Goal: Task Accomplishment & Management: Manage account settings

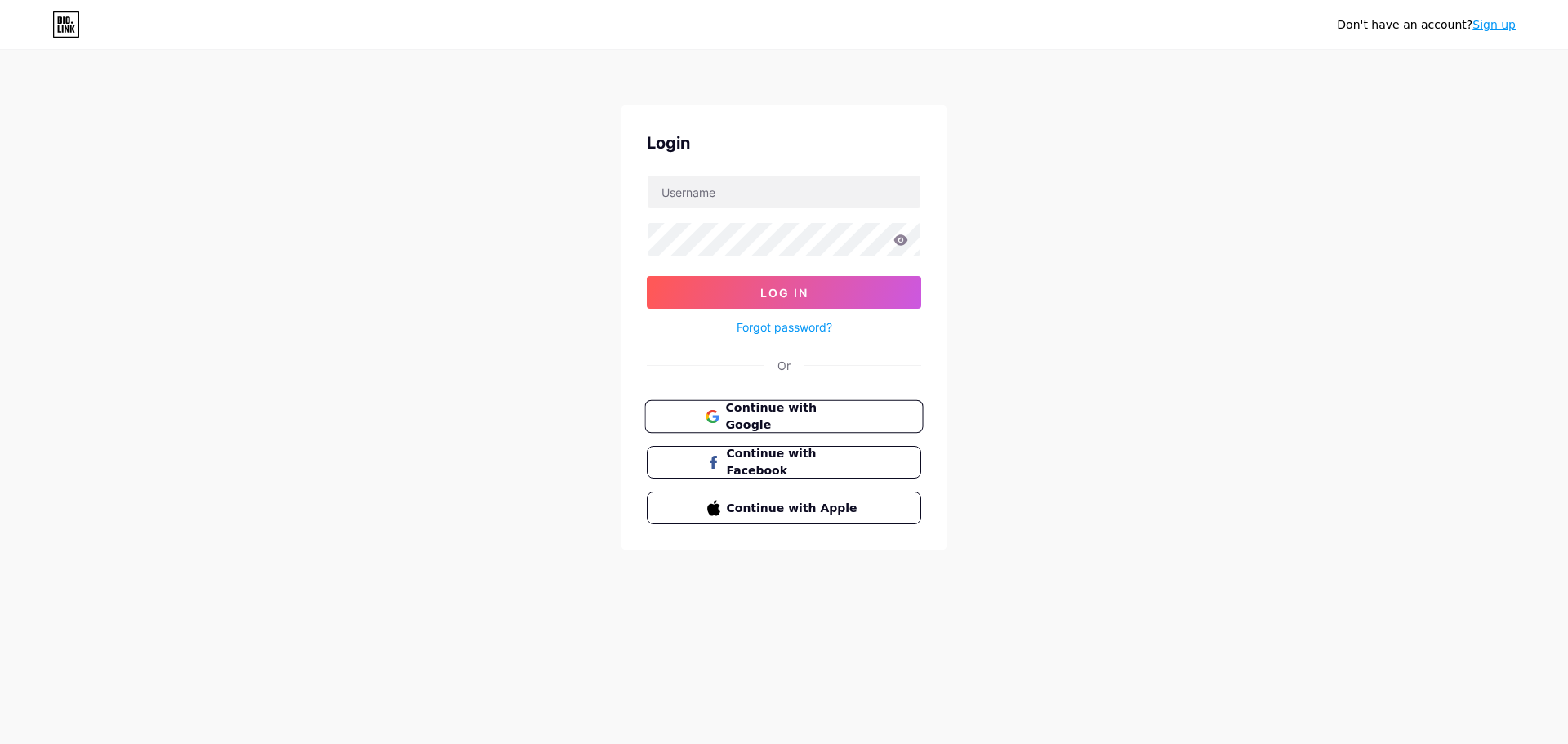
click at [732, 413] on span "Continue with Google" at bounding box center [793, 416] width 136 height 35
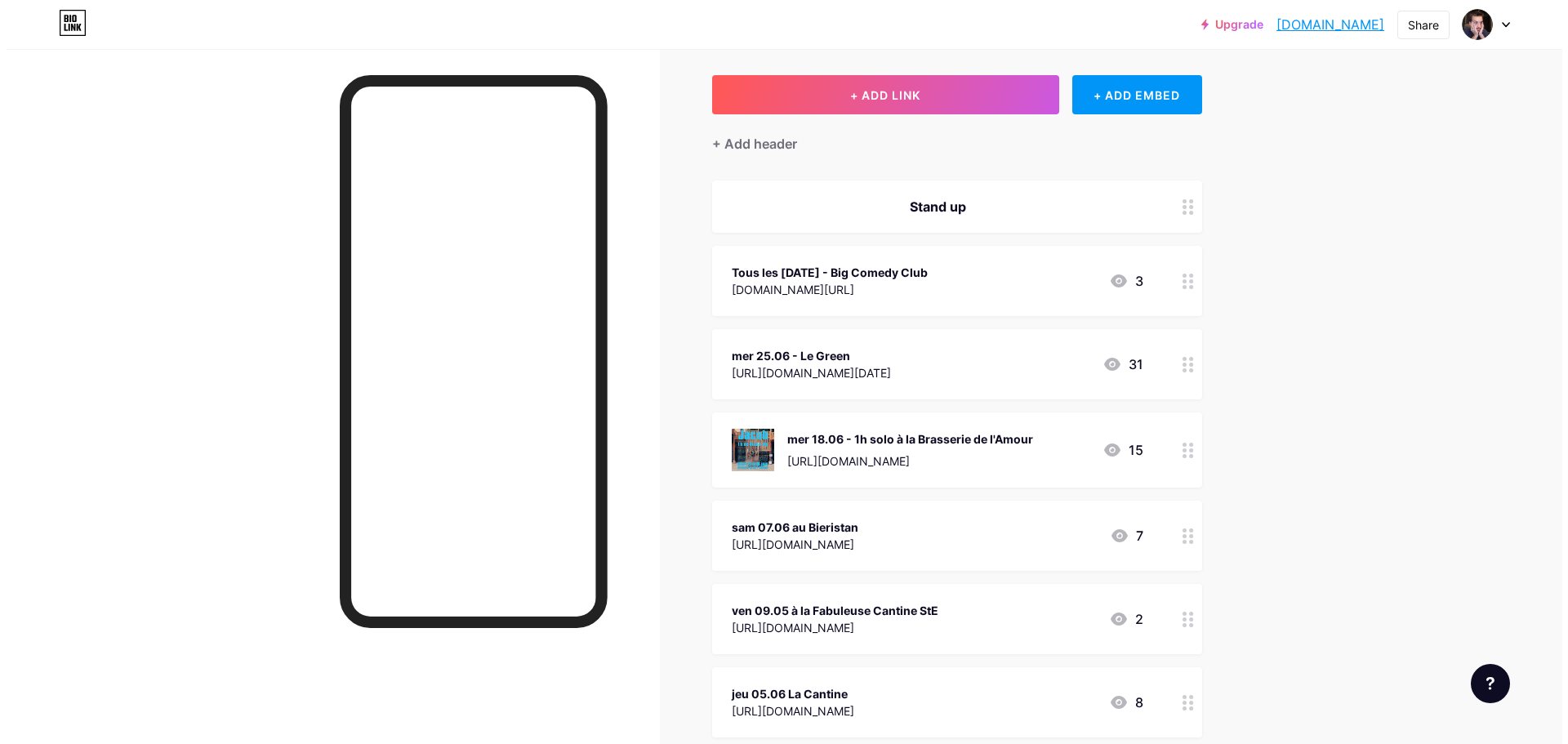
scroll to position [125, 0]
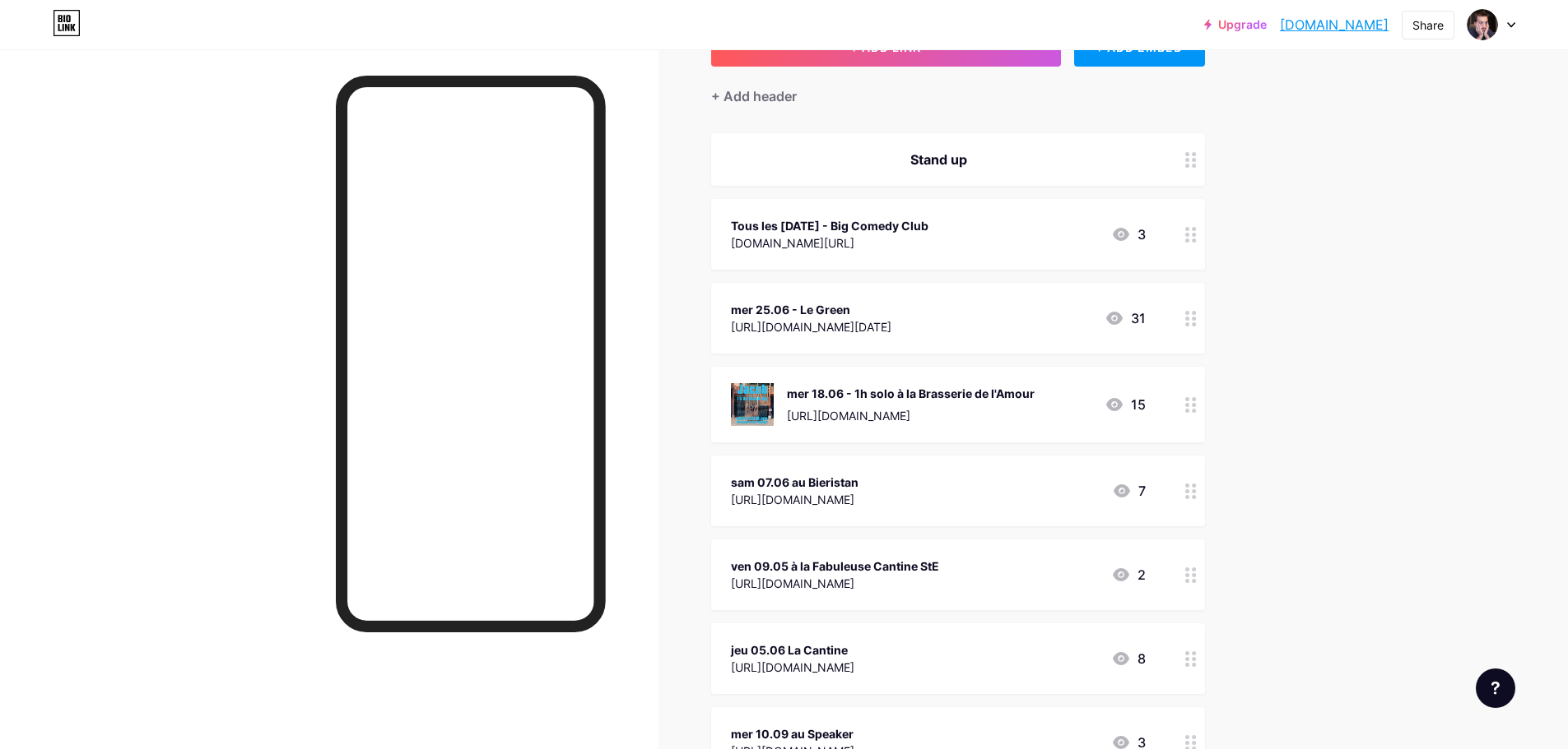
click at [1196, 322] on icon at bounding box center [1190, 318] width 12 height 15
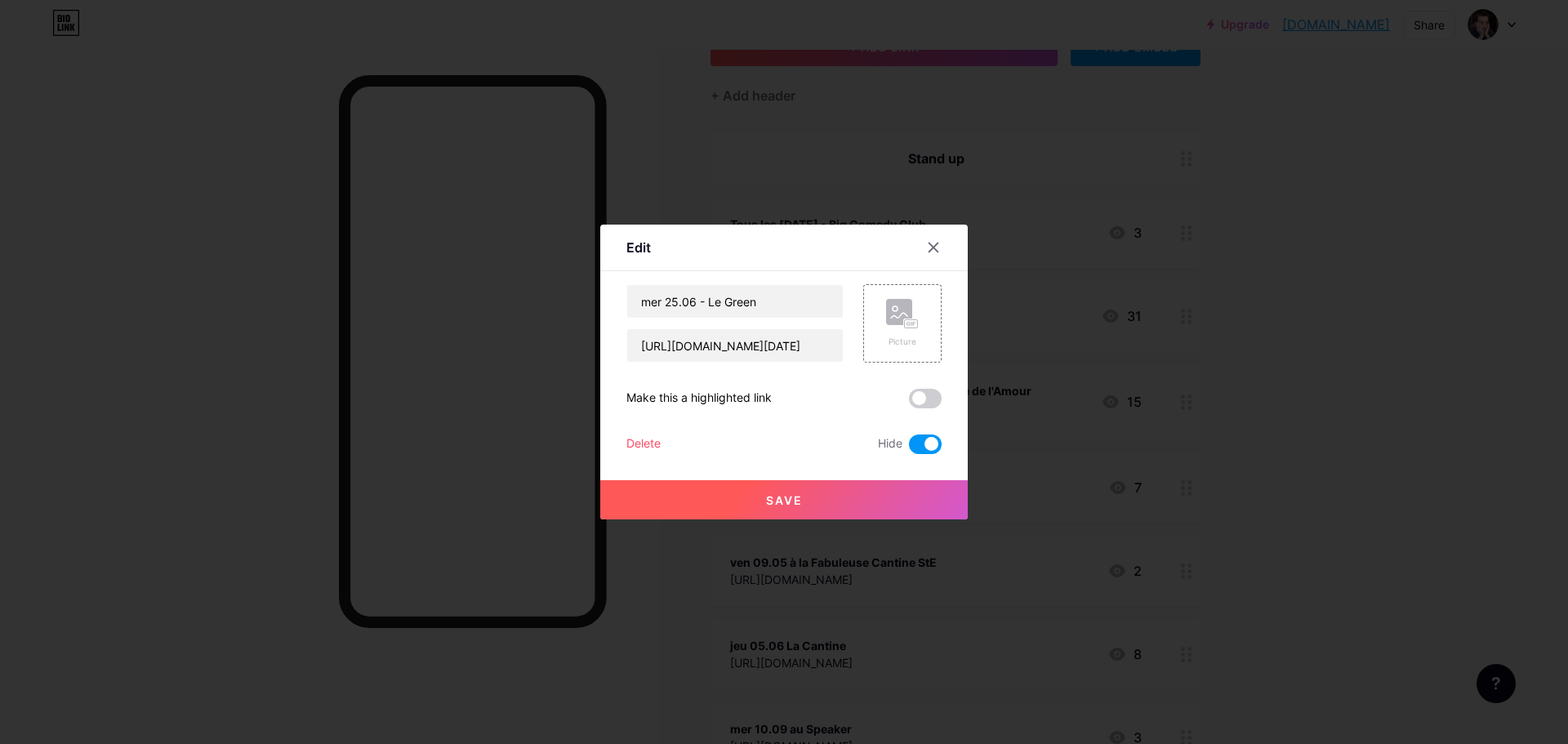
click at [919, 447] on span at bounding box center [926, 445] width 33 height 20
click at [910, 448] on input "checkbox" at bounding box center [910, 448] width 0 height 0
click at [671, 307] on input "mer 25.06 - Le Green" at bounding box center [735, 301] width 216 height 33
type input "mer 24.09 - [GEOGRAPHIC_DATA]"
click at [773, 344] on input "[URL][DOMAIN_NAME][DATE]" at bounding box center [735, 346] width 216 height 33
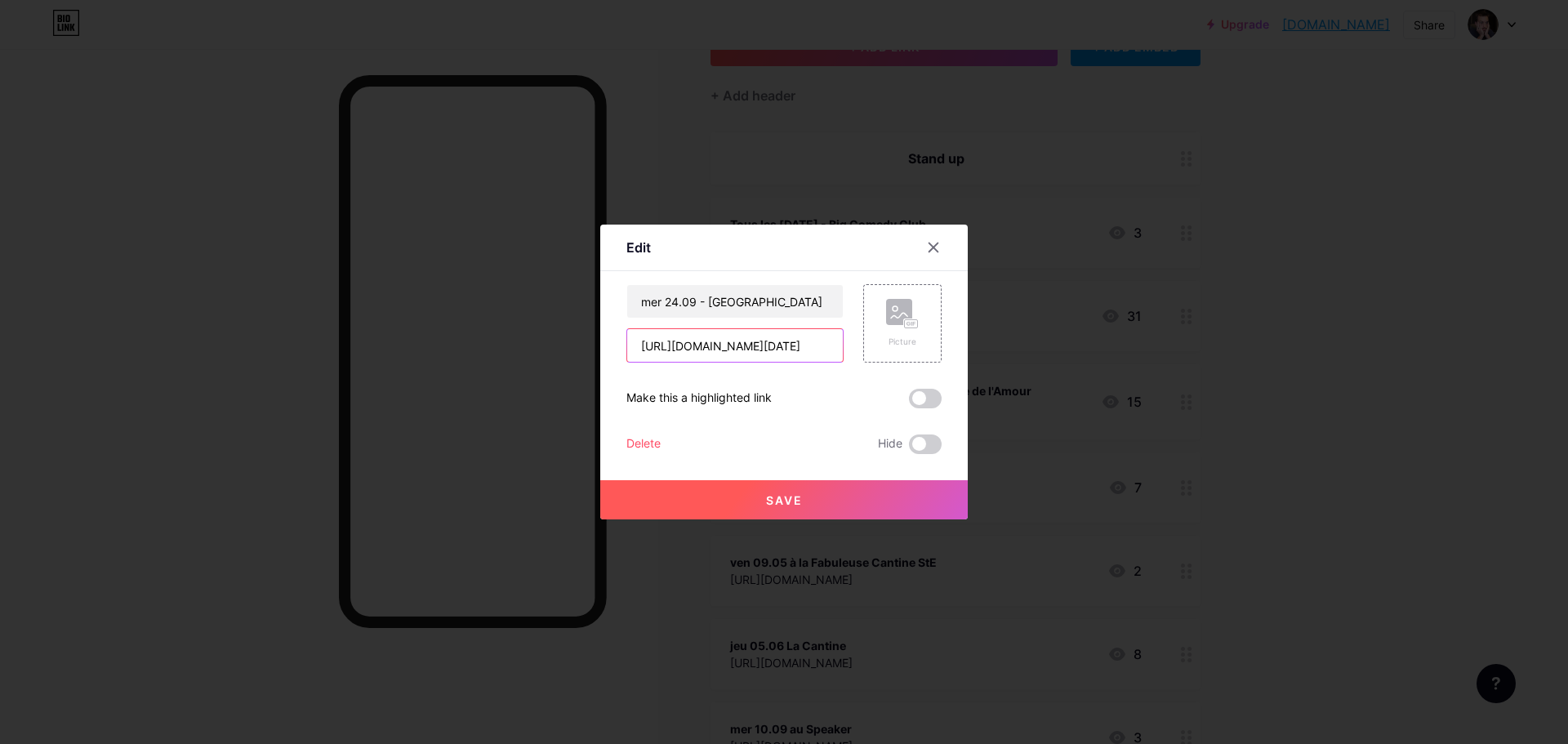
click at [772, 349] on input "[URL][DOMAIN_NAME][DATE]" at bounding box center [735, 346] width 216 height 33
click at [786, 354] on input "[URL][DOMAIN_NAME][DATE]" at bounding box center [735, 346] width 216 height 33
type input "[URL][DOMAIN_NAME][DATE]"
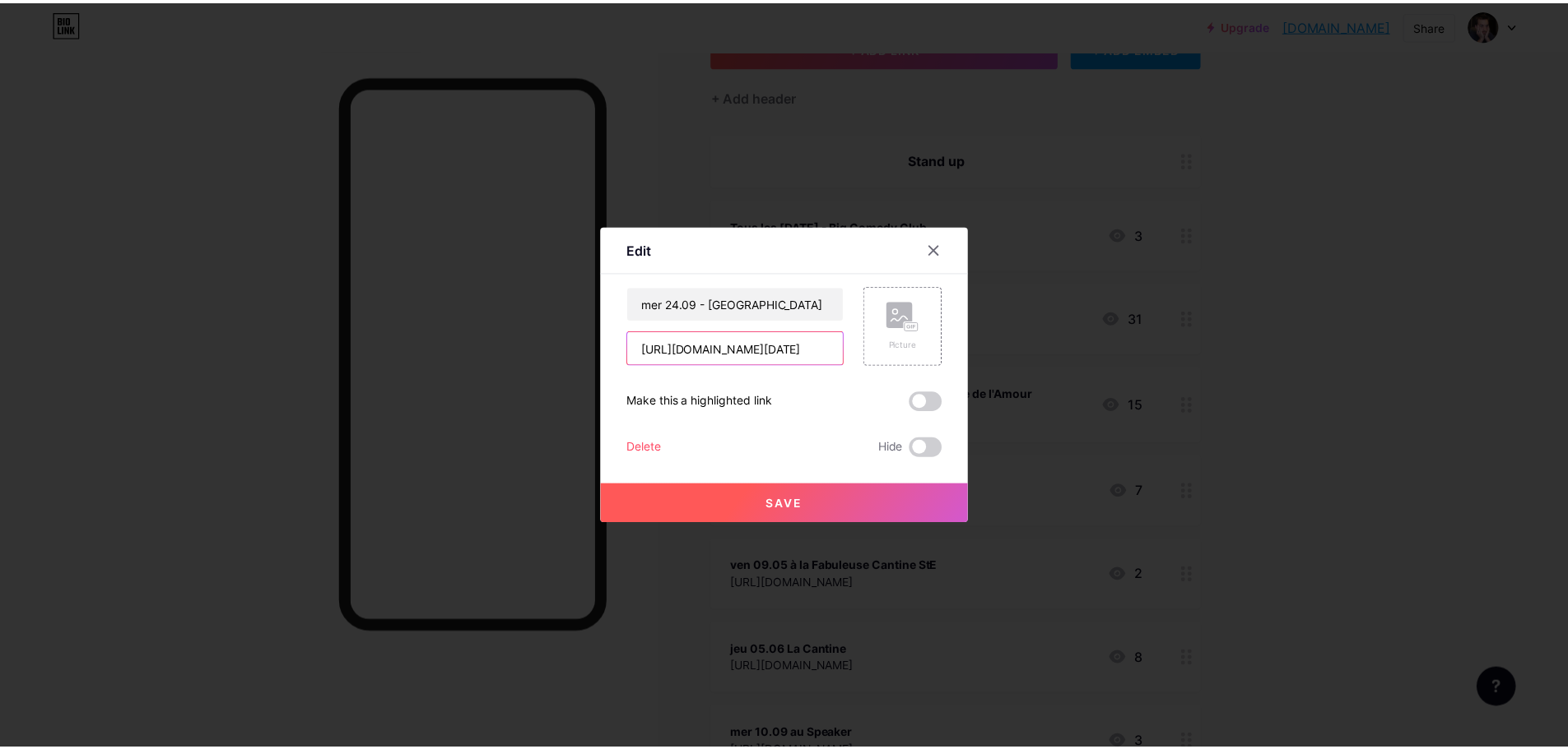
scroll to position [0, 0]
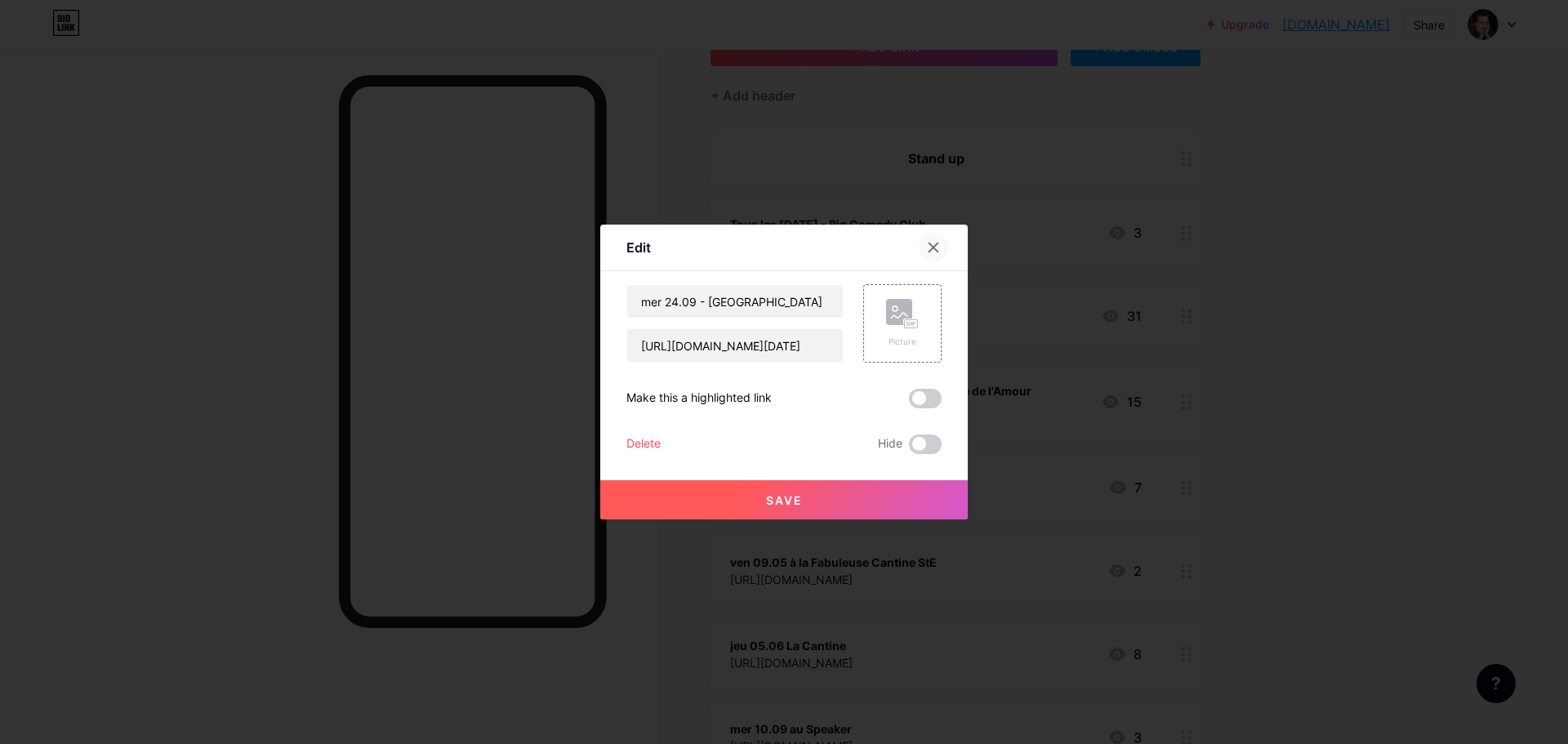
click at [932, 244] on icon at bounding box center [934, 247] width 13 height 13
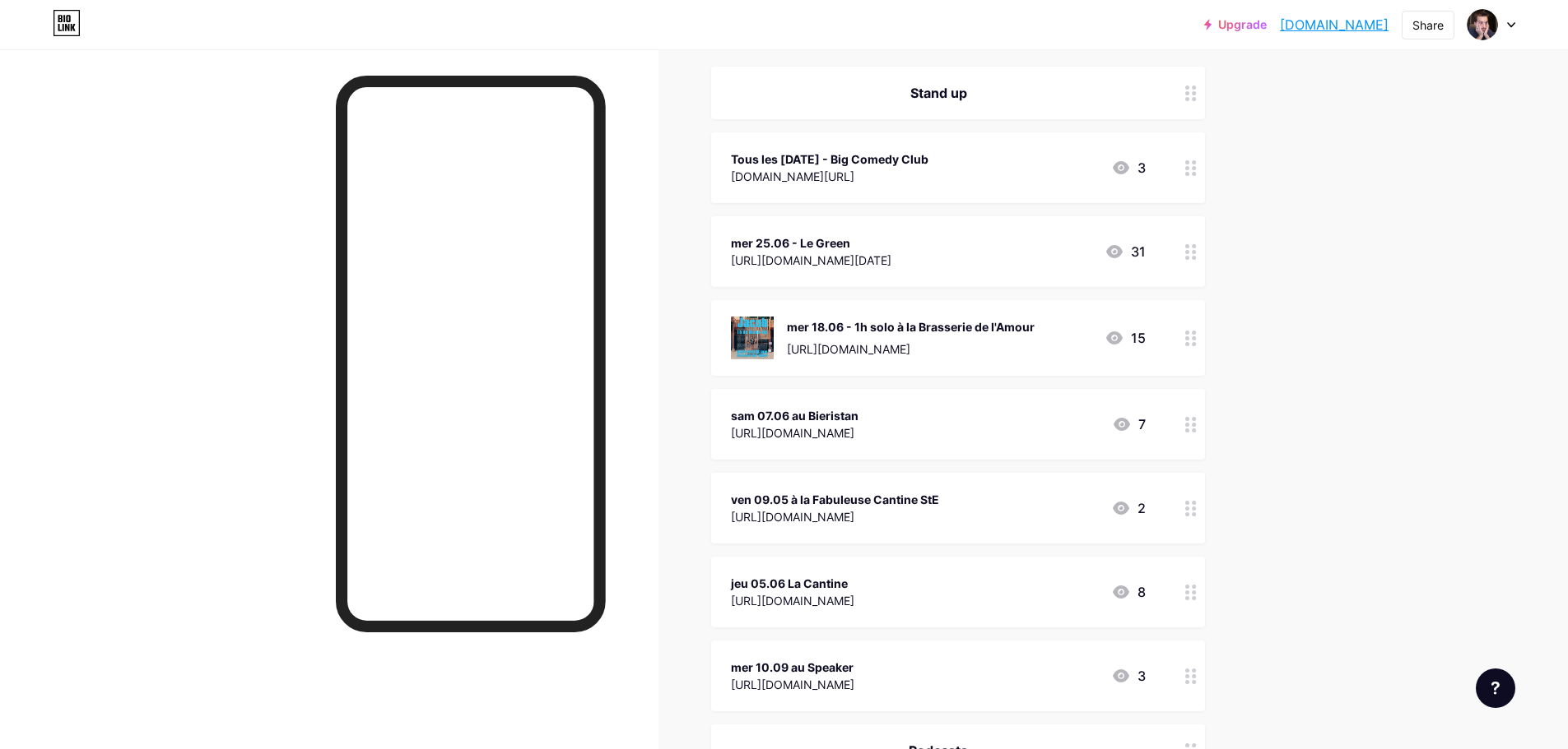
scroll to position [194, 0]
click at [981, 659] on div "mer 10.09 au Speaker [URL][DOMAIN_NAME] 3" at bounding box center [938, 675] width 415 height 38
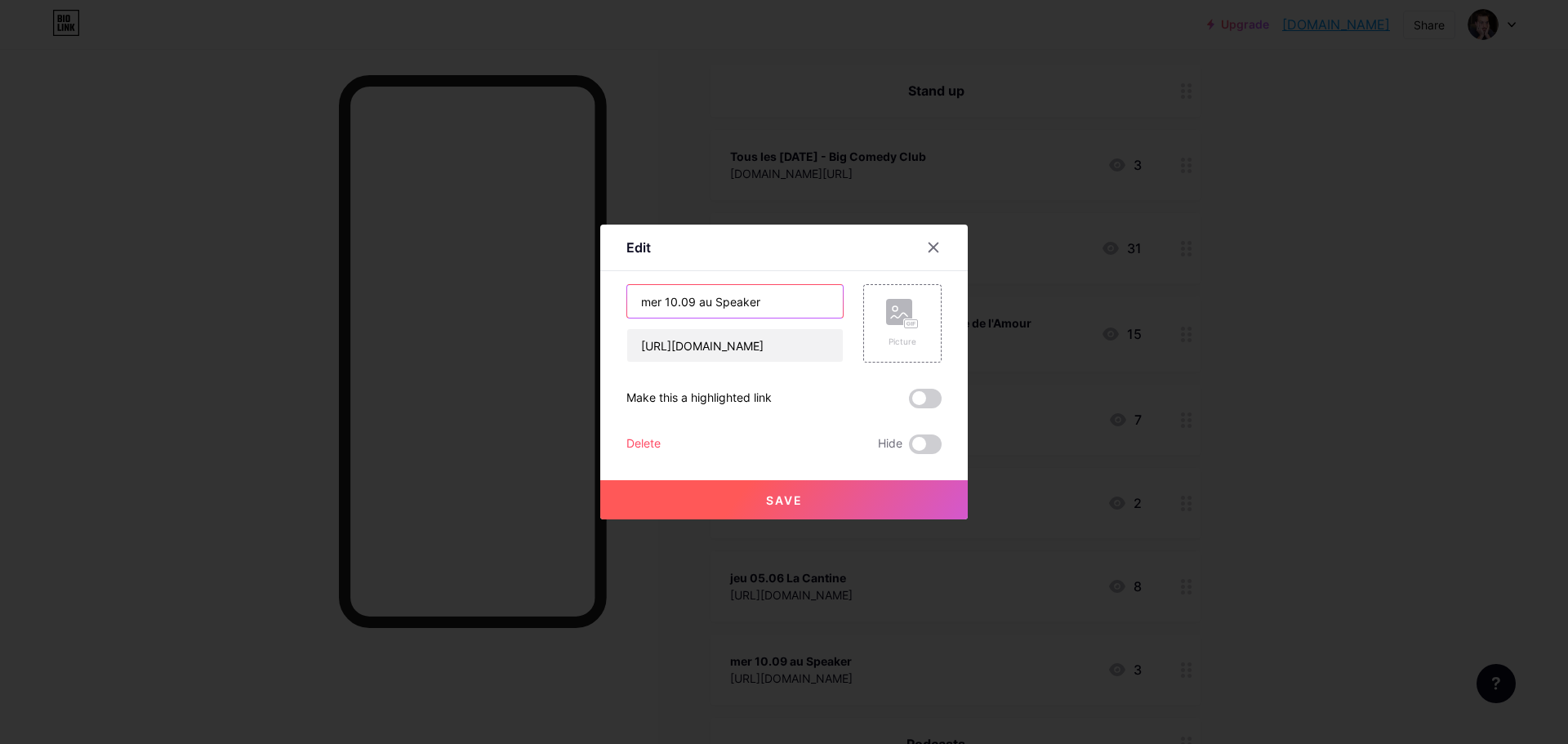
click at [678, 300] on input "mer 10.09 au Speaker" at bounding box center [735, 301] width 216 height 33
type input "mer 17.09 au Speaker"
click at [762, 501] on button "Save" at bounding box center [784, 500] width 368 height 39
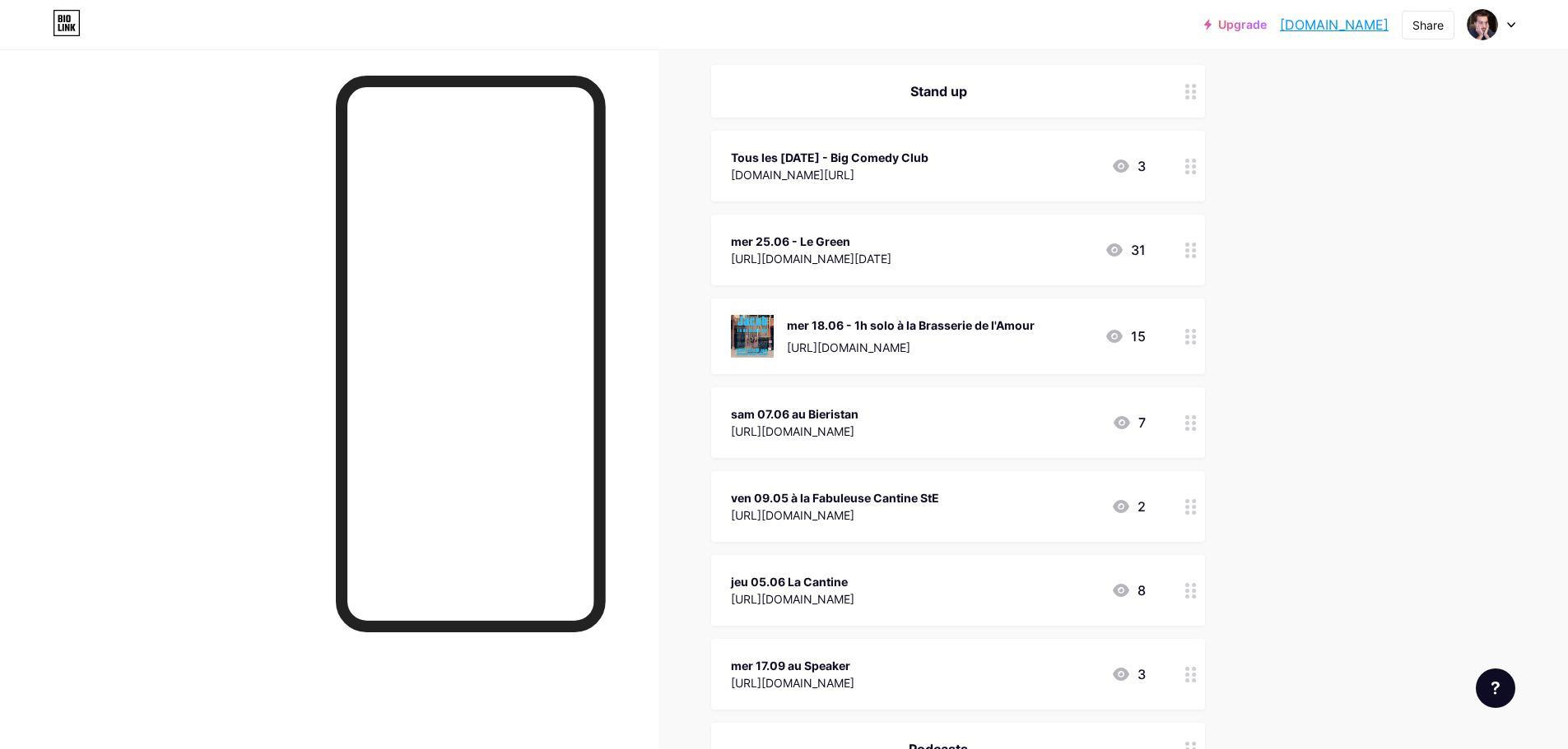
click at [891, 253] on div "[URL][DOMAIN_NAME][DATE]" at bounding box center [810, 258] width 161 height 17
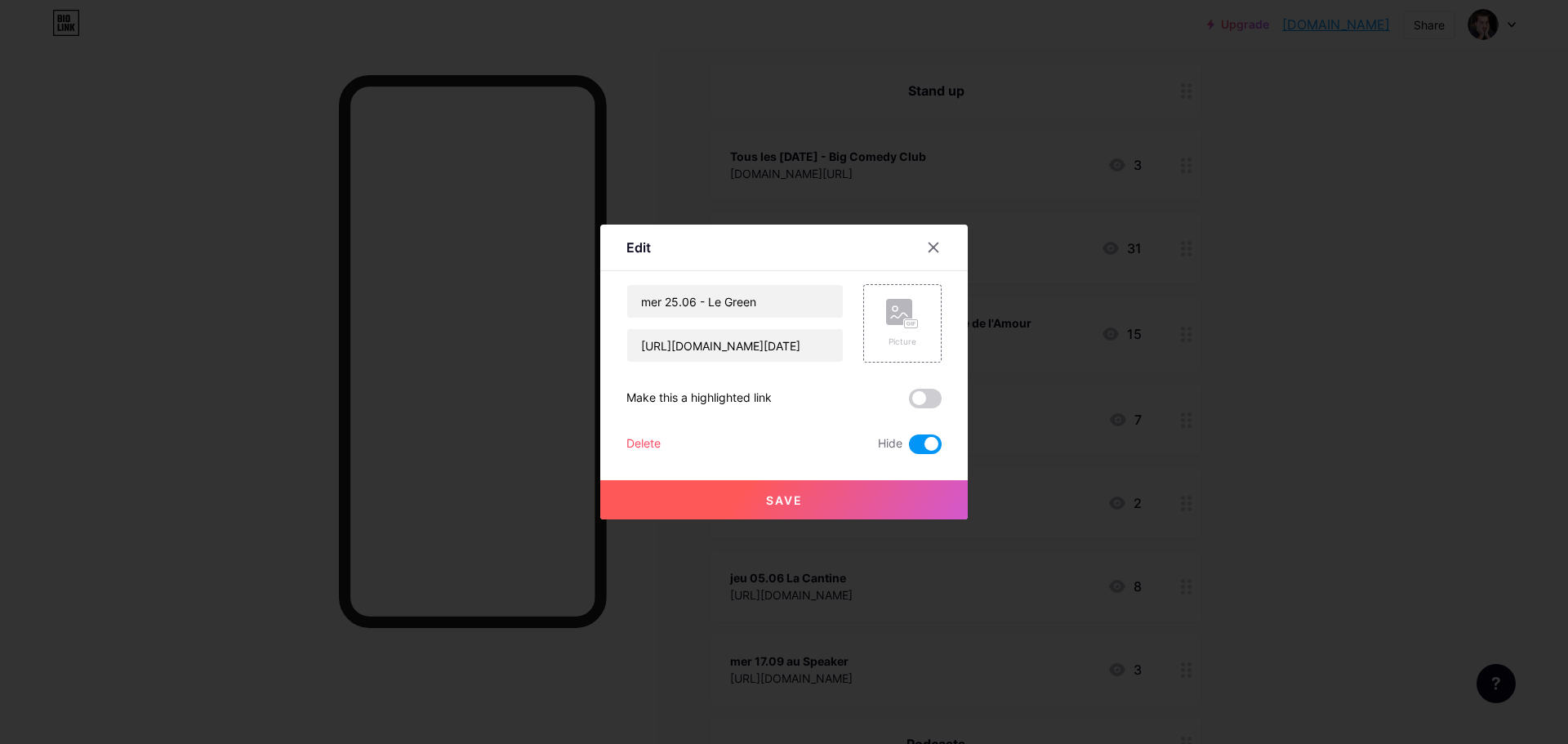
click at [921, 447] on span at bounding box center [926, 445] width 33 height 20
click at [910, 448] on input "checkbox" at bounding box center [910, 448] width 0 height 0
click at [857, 511] on button "Save" at bounding box center [784, 500] width 368 height 39
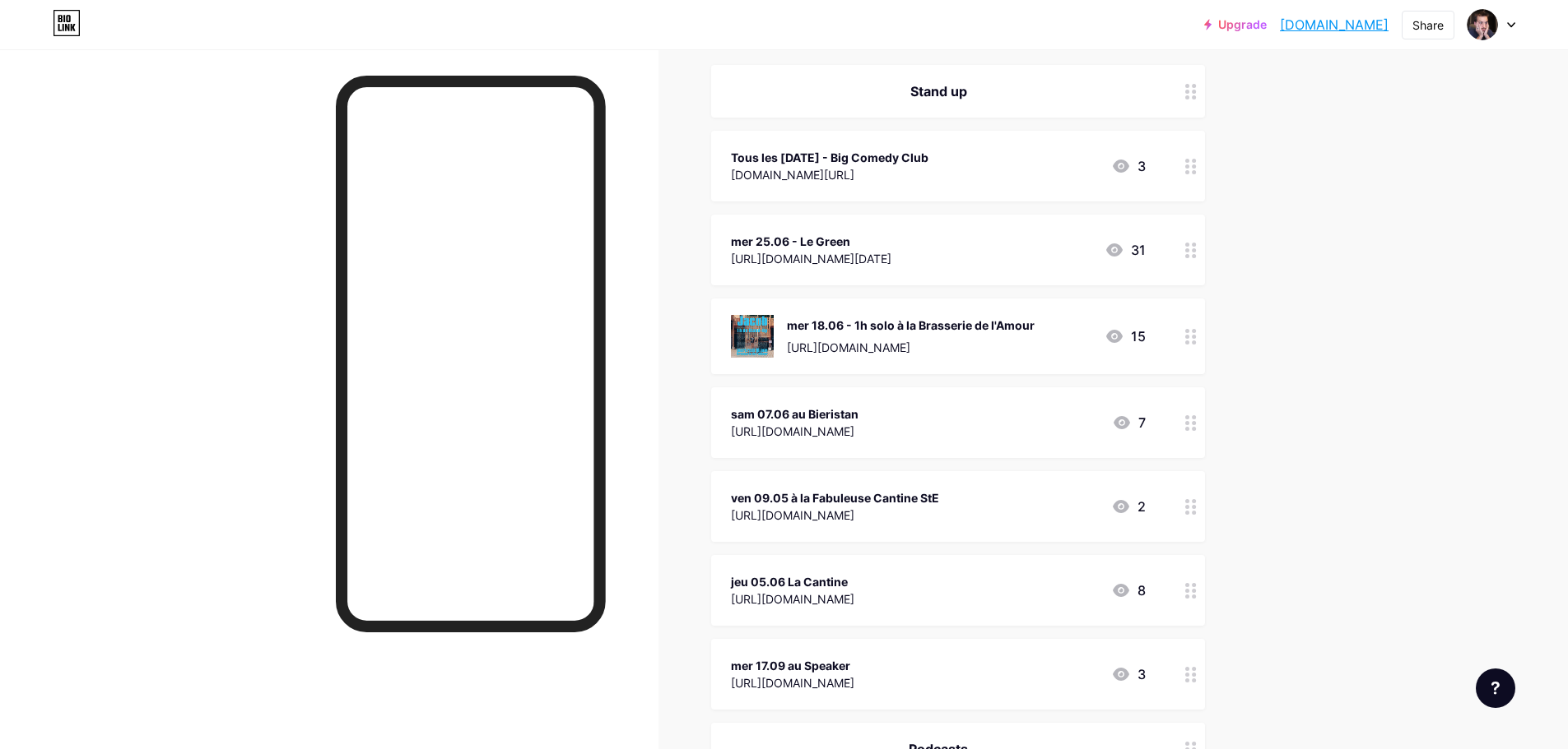
click at [883, 242] on div "mer 25.06 - Le Green" at bounding box center [810, 240] width 161 height 17
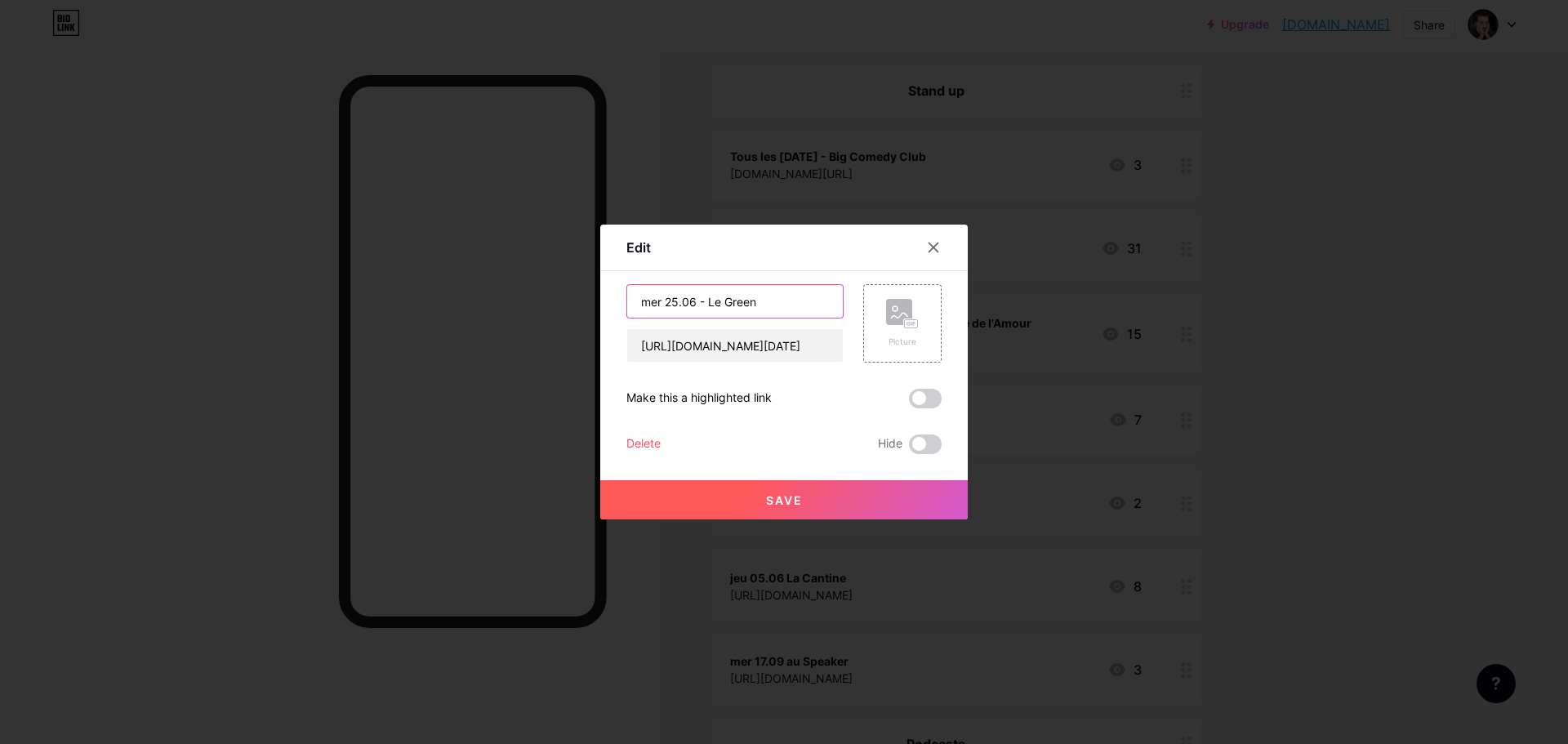
drag, startPoint x: 695, startPoint y: 304, endPoint x: 669, endPoint y: 303, distance: 26.0
click at [669, 303] on input "mer 25.06 - Le Green" at bounding box center [735, 301] width 216 height 33
click at [683, 303] on input "[DATE] - [GEOGRAPHIC_DATA]" at bounding box center [735, 301] width 216 height 33
type input "mer 24.09 - [GEOGRAPHIC_DATA]"
click at [839, 497] on button "Save" at bounding box center [784, 500] width 368 height 39
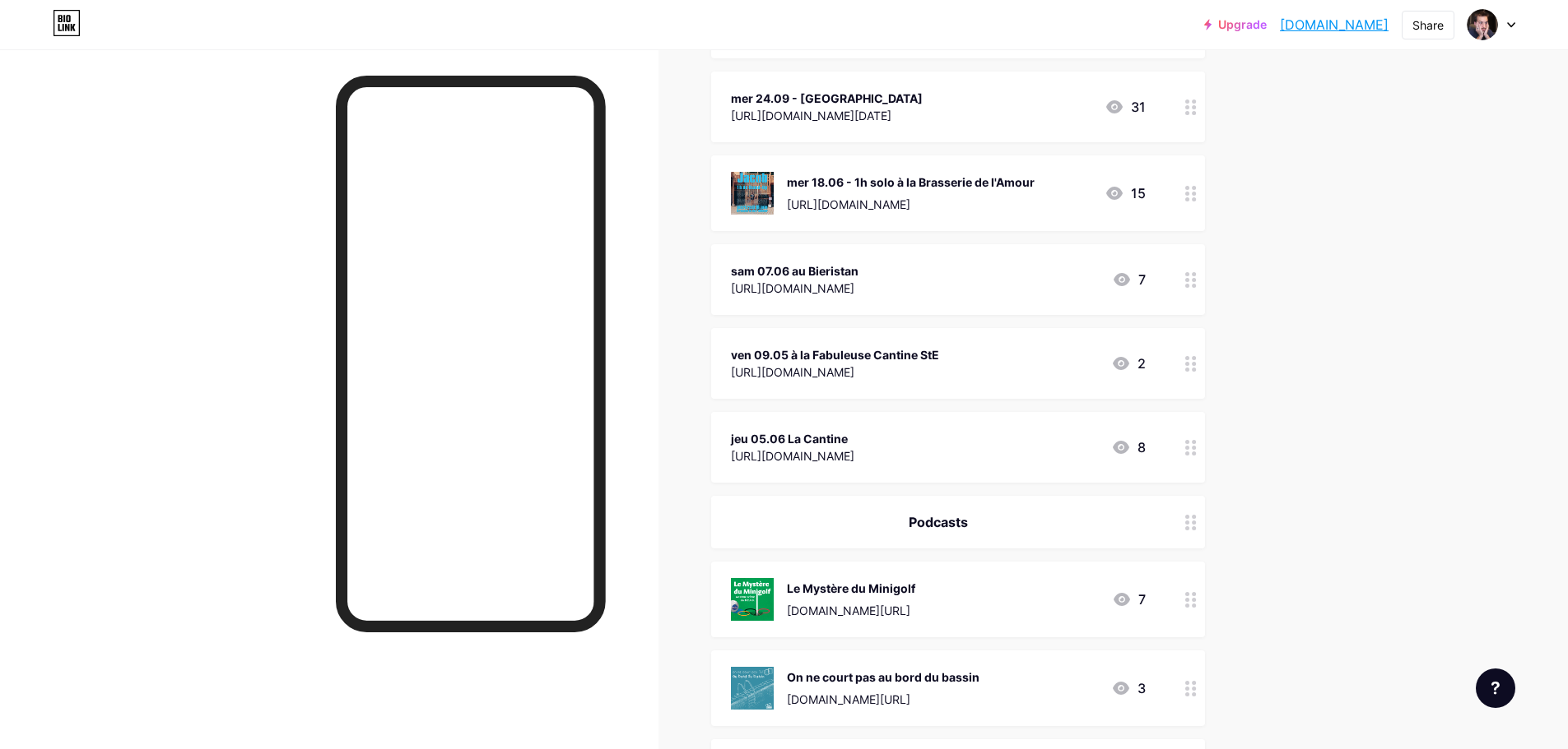
scroll to position [421, 0]
